Goal: Task Accomplishment & Management: Complete application form

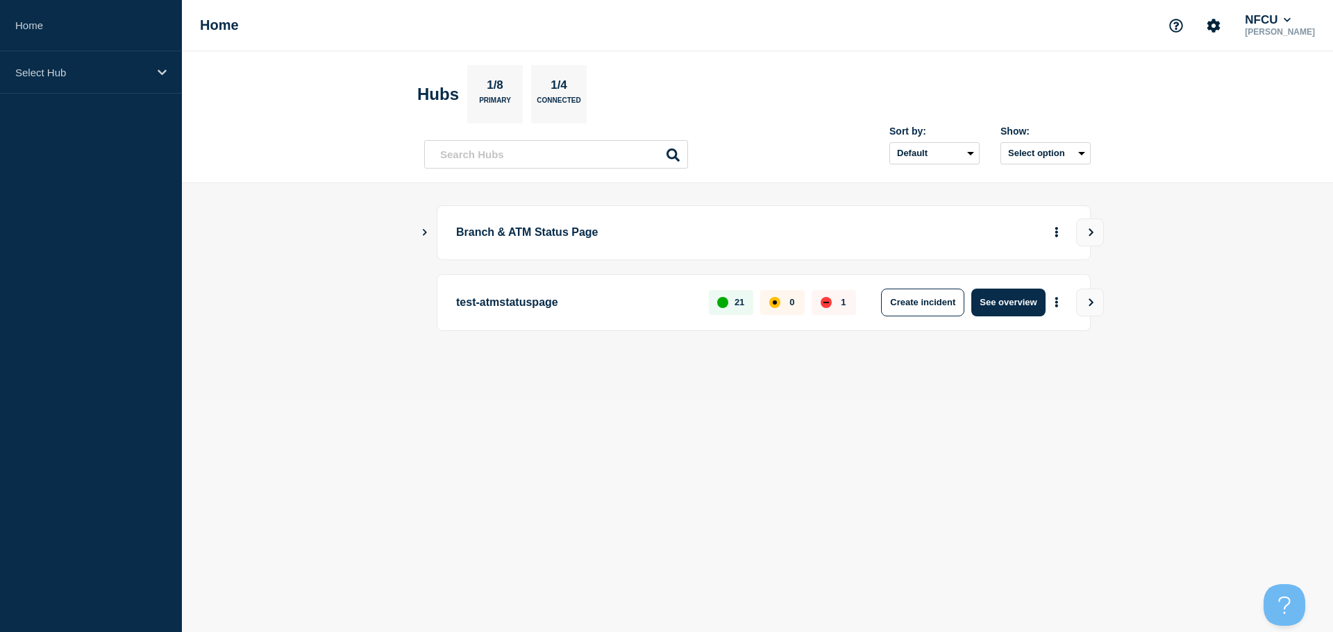
click at [423, 234] on icon "Show Connected Hubs" at bounding box center [424, 231] width 9 height 7
click at [427, 232] on icon "Show Connected Hubs" at bounding box center [424, 231] width 9 height 7
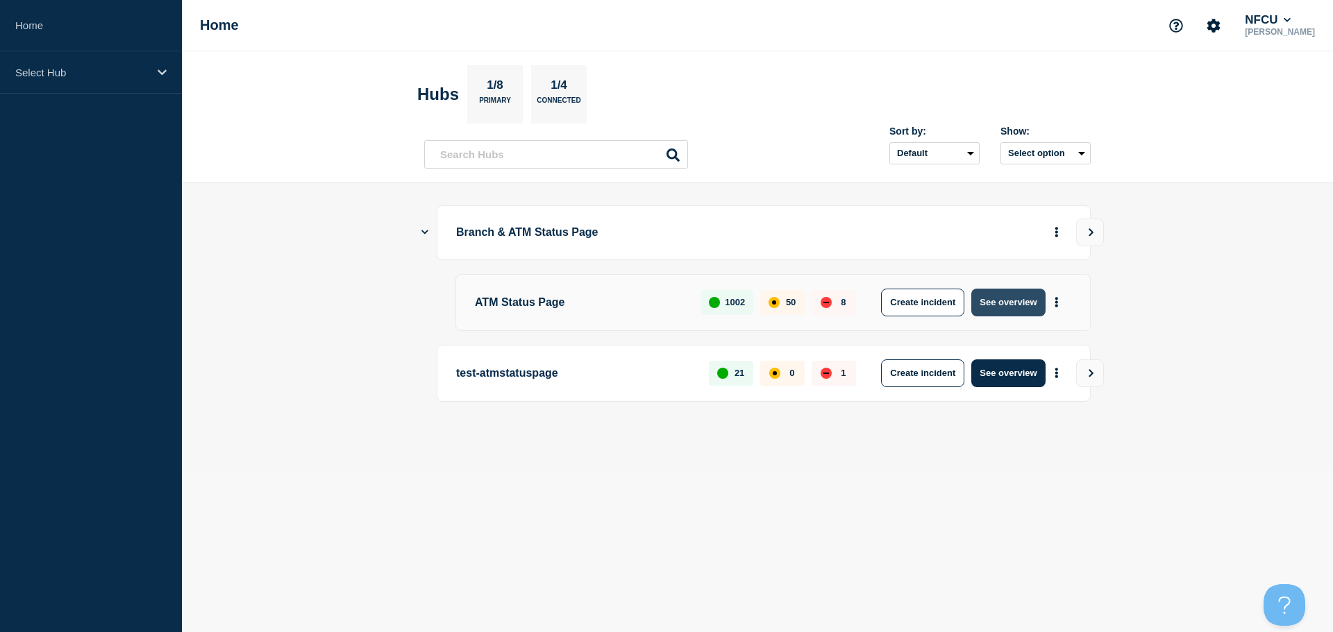
click at [1004, 303] on button "See overview" at bounding box center [1008, 303] width 74 height 28
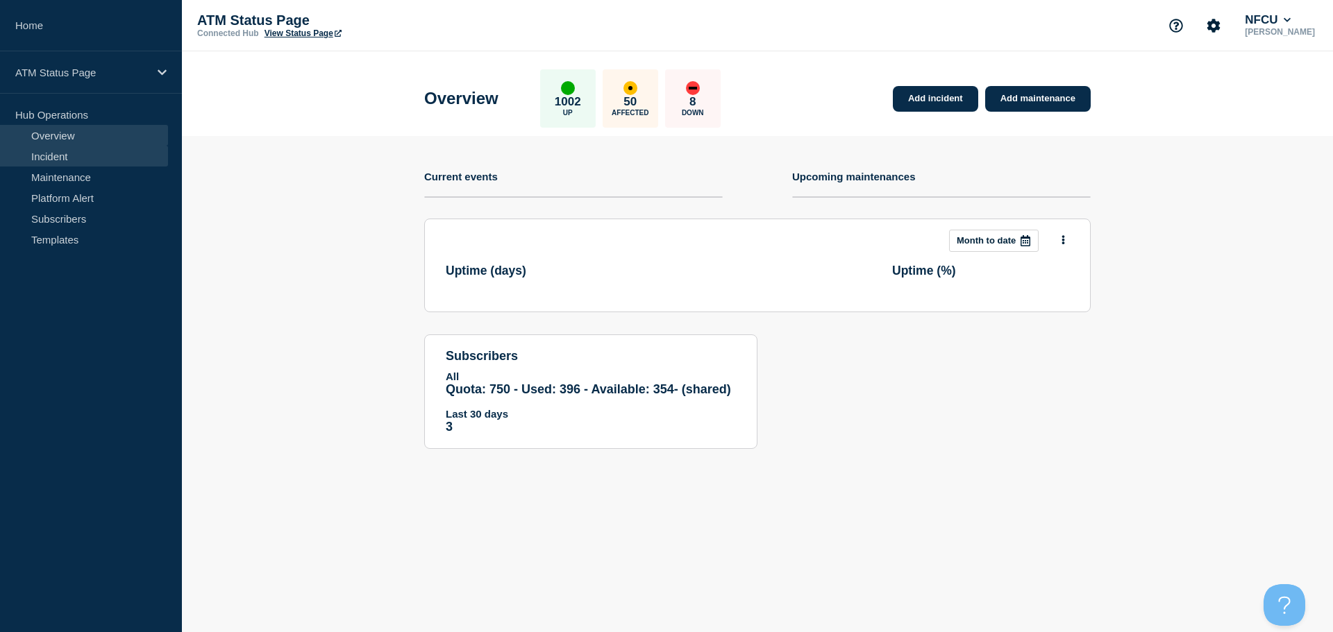
click at [74, 155] on link "Incident" at bounding box center [84, 156] width 168 height 21
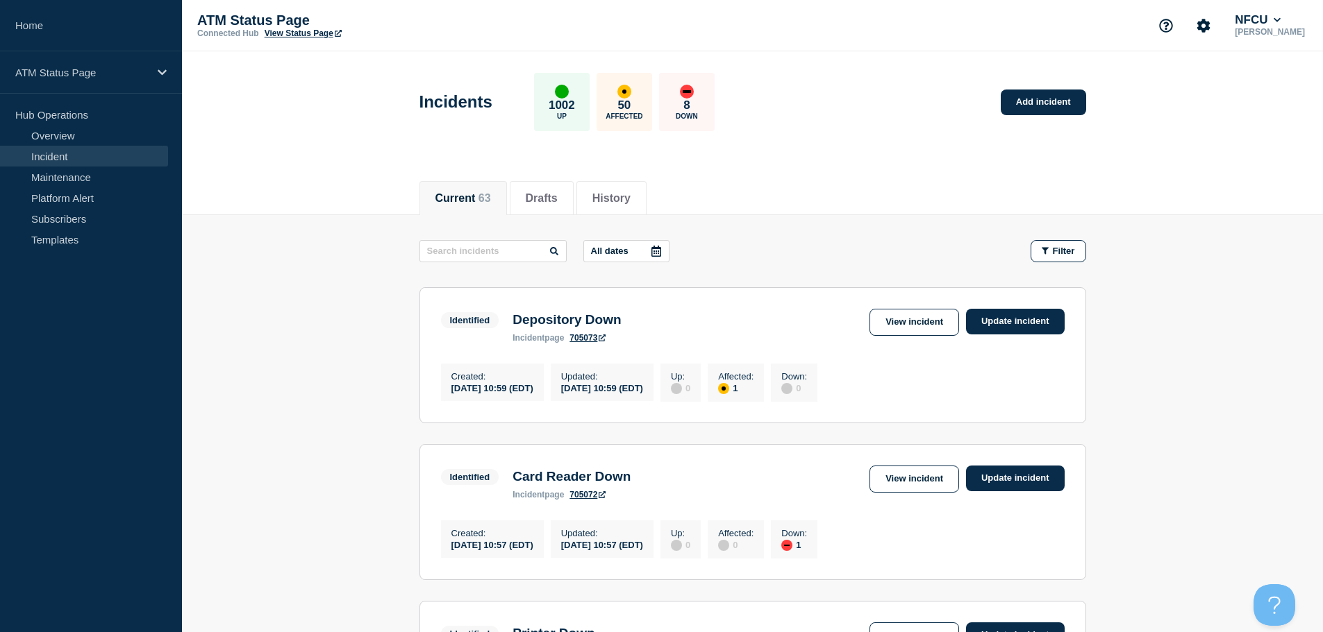
click at [1012, 170] on div "Current 63 Drafts History" at bounding box center [752, 190] width 666 height 47
click at [1030, 107] on link "Add incident" at bounding box center [1042, 103] width 85 height 26
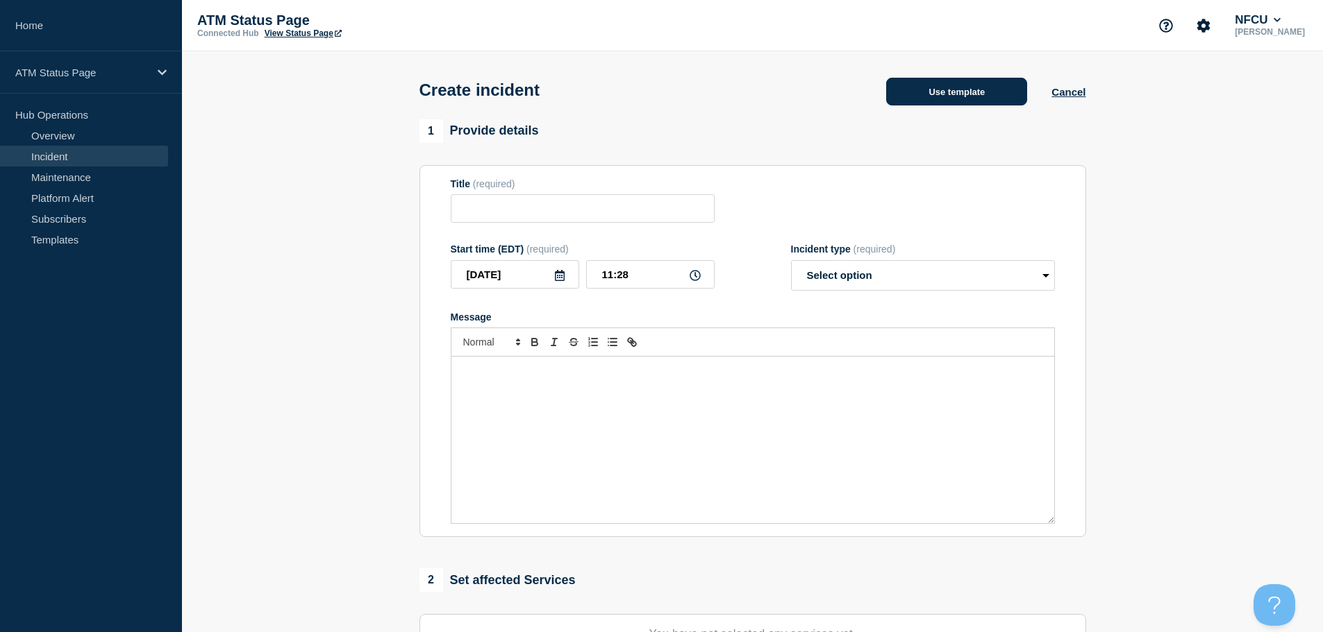
click at [940, 94] on button "Use template" at bounding box center [956, 92] width 141 height 28
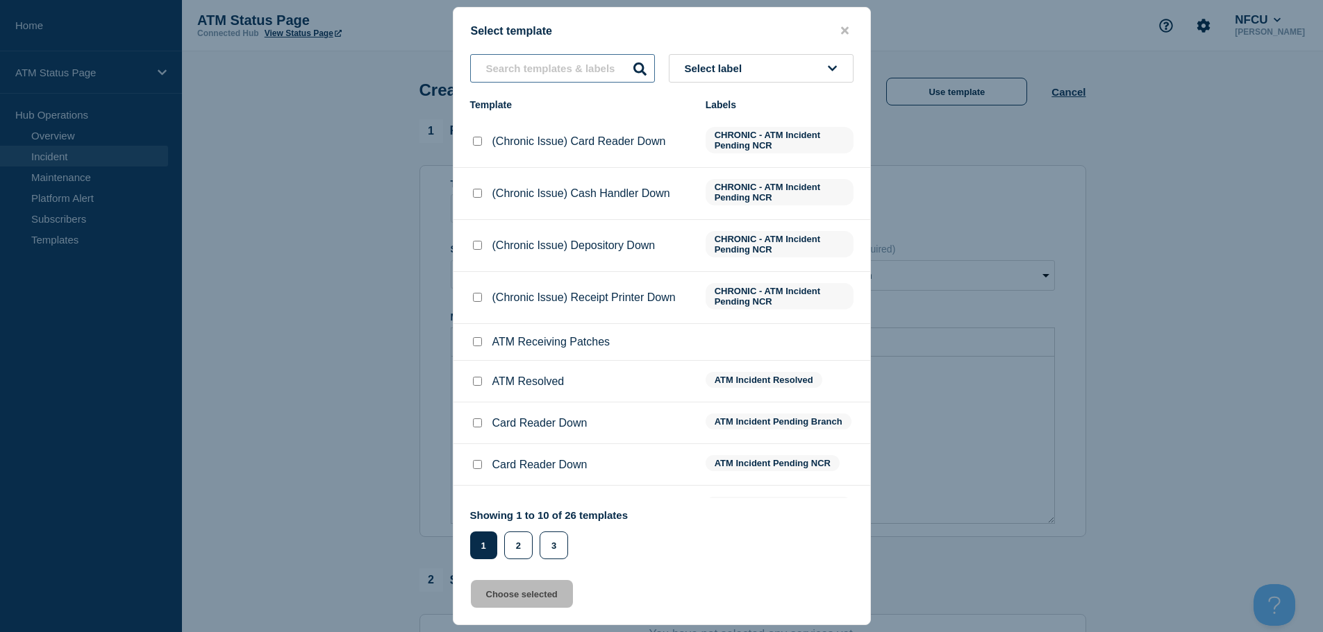
click at [535, 72] on input "text" at bounding box center [562, 68] width 185 height 28
click at [829, 70] on icon at bounding box center [832, 68] width 9 height 10
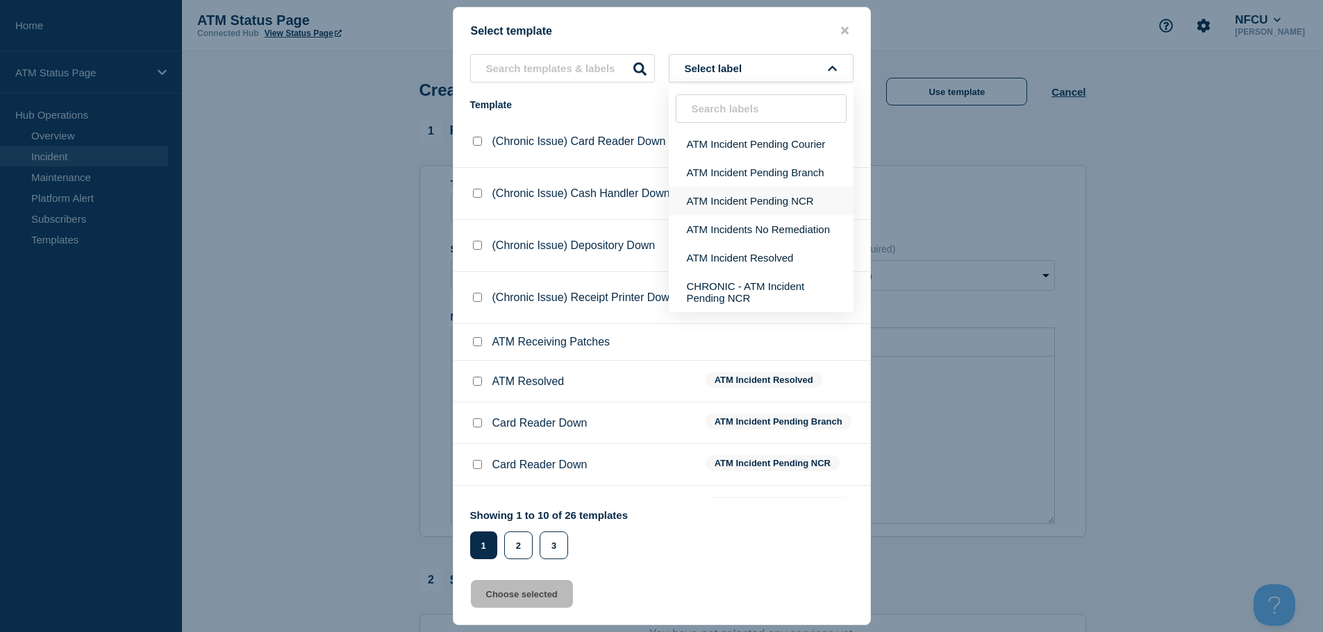
click at [777, 207] on button "ATM Incident Pending NCR" at bounding box center [761, 201] width 185 height 28
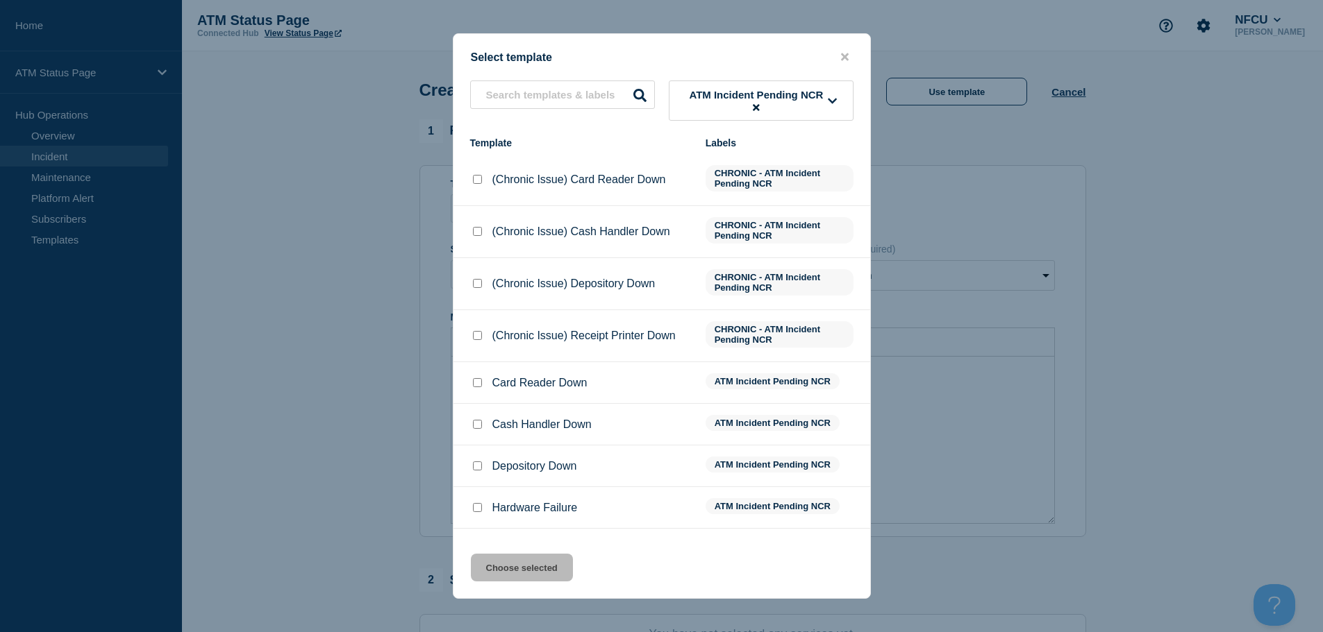
click at [473, 469] on input "Depository Down checkbox" at bounding box center [477, 466] width 9 height 9
checkbox input "true"
click at [489, 567] on button "Choose selected" at bounding box center [522, 568] width 102 height 28
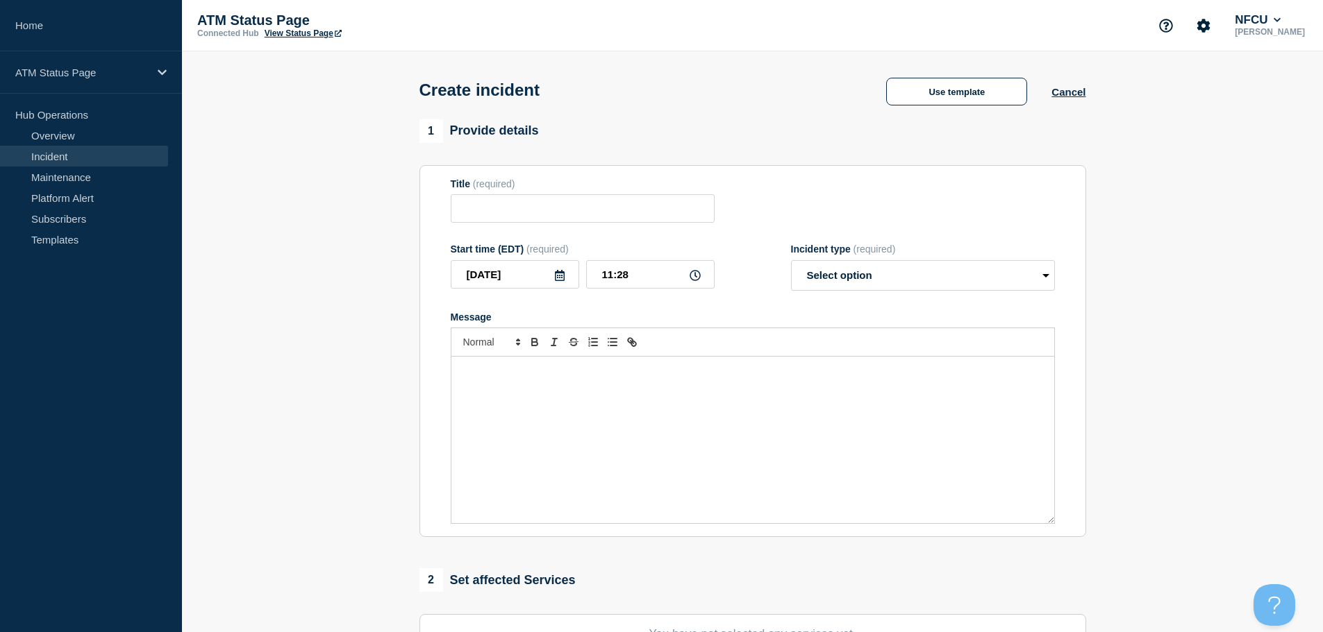
type input "Depository Down"
select select "identified"
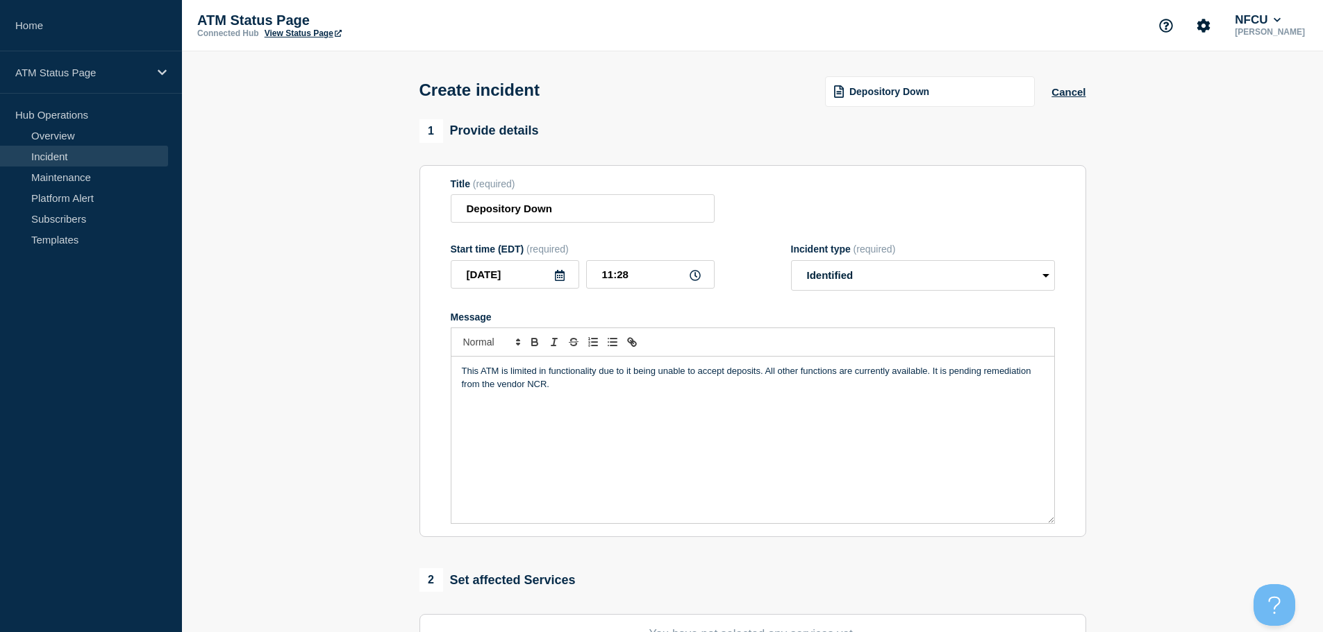
scroll to position [208, 0]
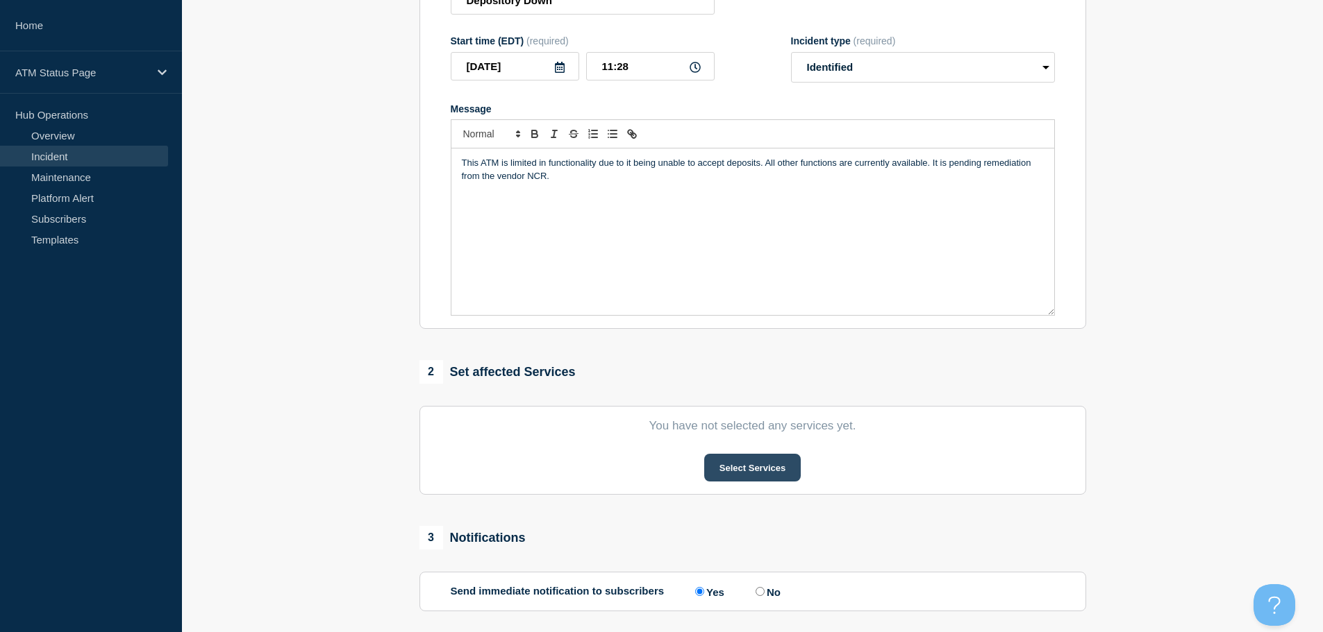
click at [741, 468] on button "Select Services" at bounding box center [752, 468] width 97 height 28
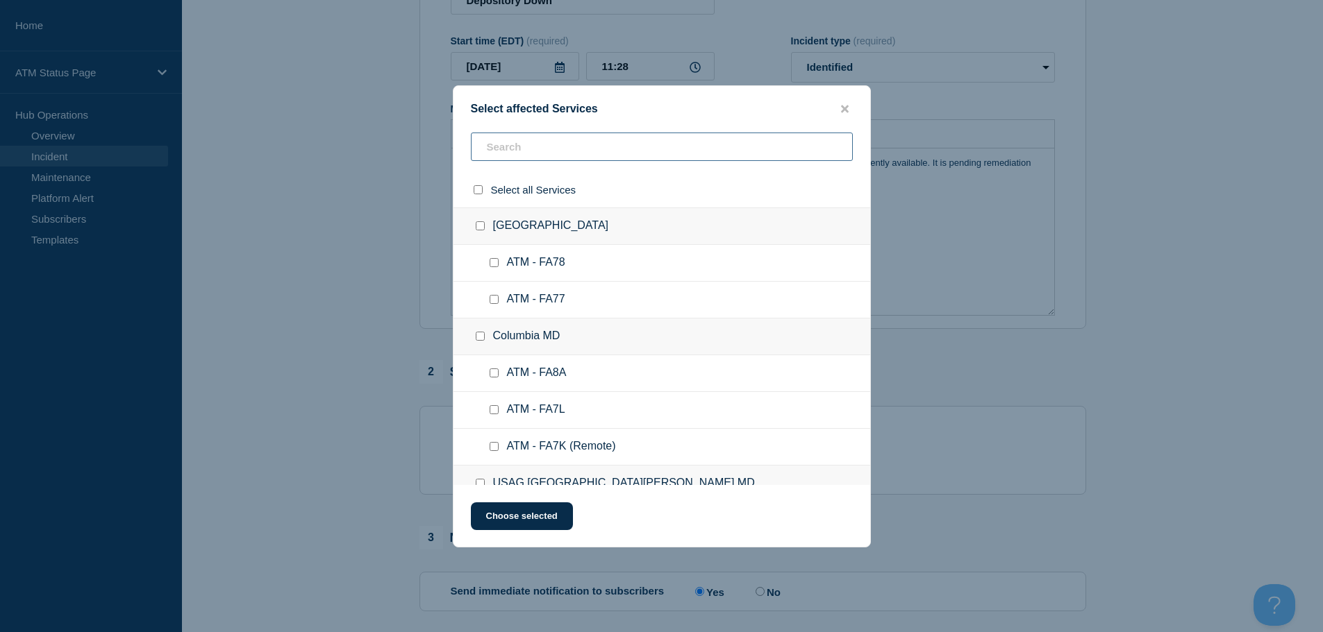
click at [651, 157] on input "text" at bounding box center [662, 147] width 382 height 28
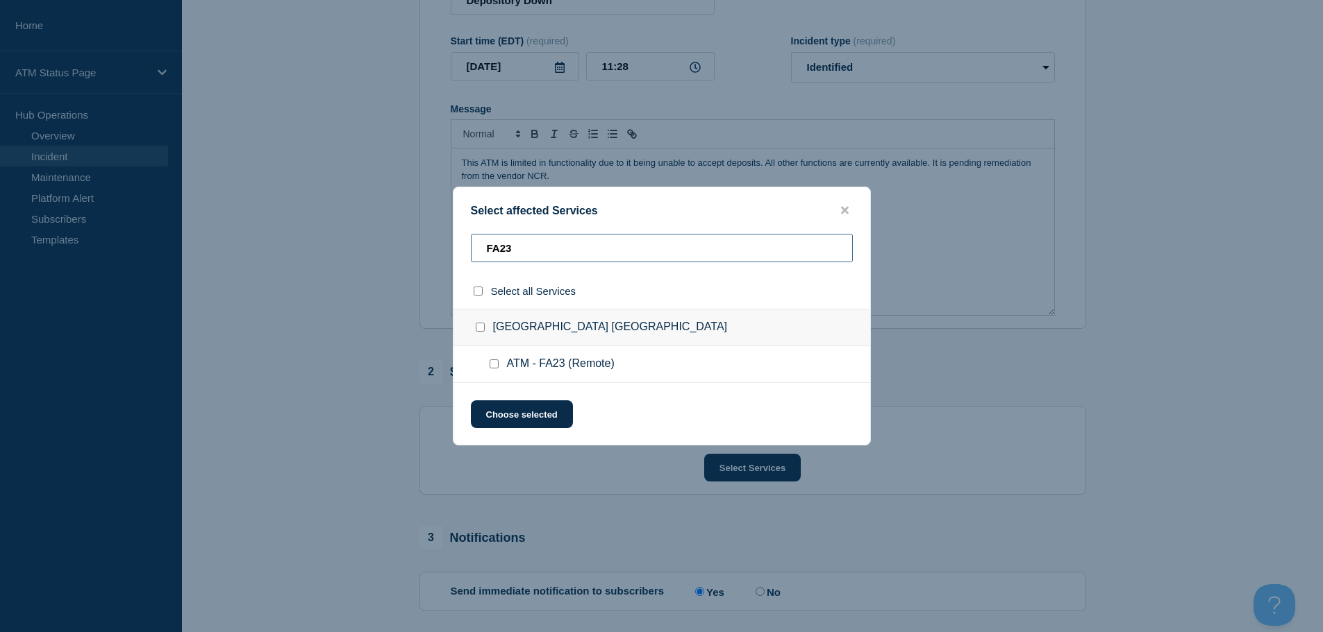
type input "FA23"
click at [487, 364] on div at bounding box center [497, 365] width 20 height 14
click at [496, 365] on input "ATM - FA23 (Remote) checkbox" at bounding box center [493, 364] width 9 height 9
checkbox input "true"
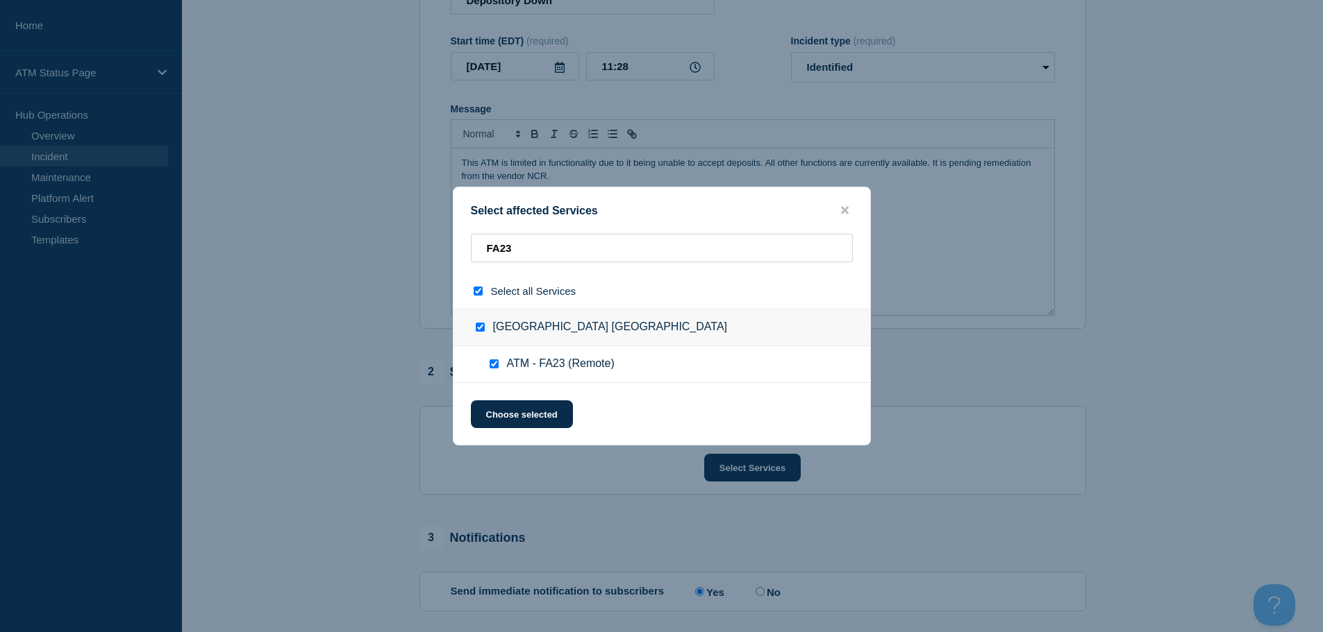
checkbox input "true"
click at [544, 410] on button "Choose selected" at bounding box center [522, 415] width 102 height 28
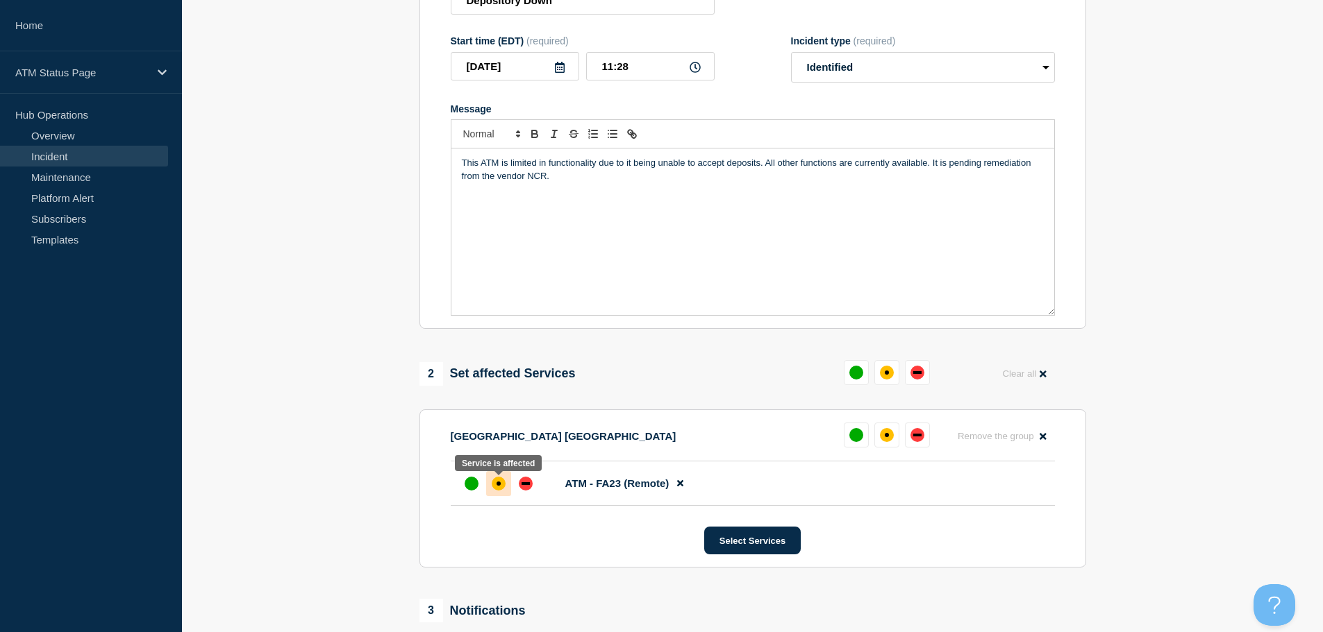
click at [498, 489] on div "affected" at bounding box center [499, 484] width 14 height 14
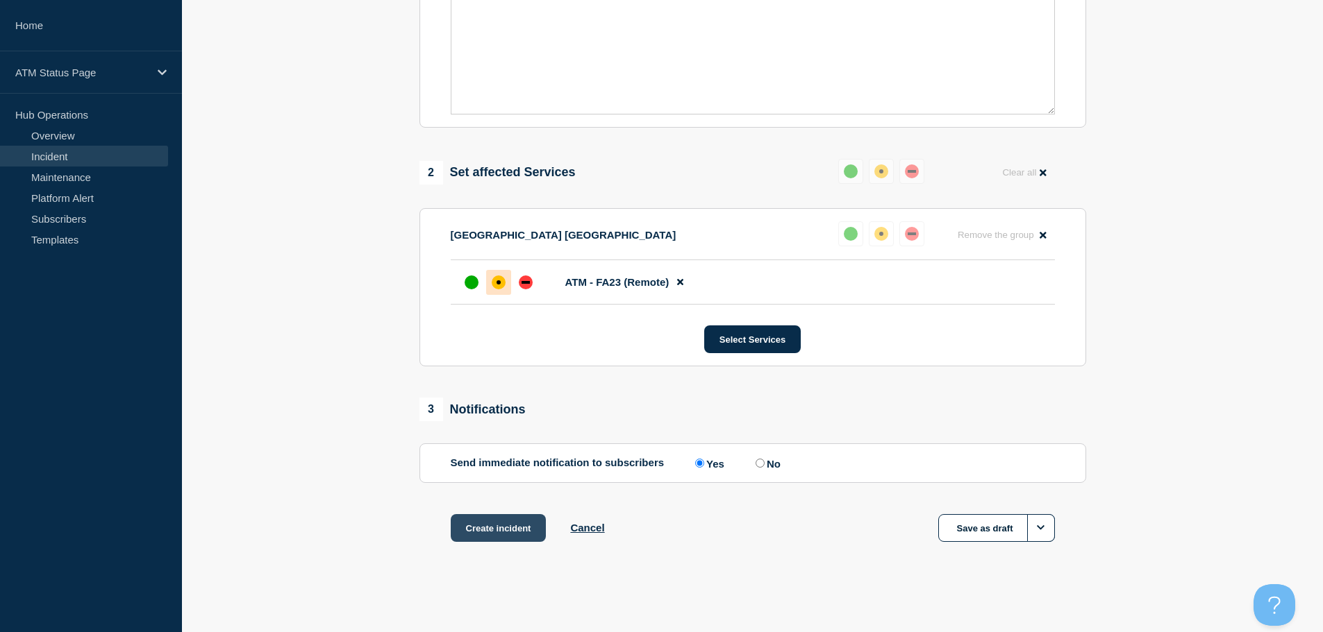
click at [492, 535] on button "Create incident" at bounding box center [499, 528] width 96 height 28
